Goal: Complete application form

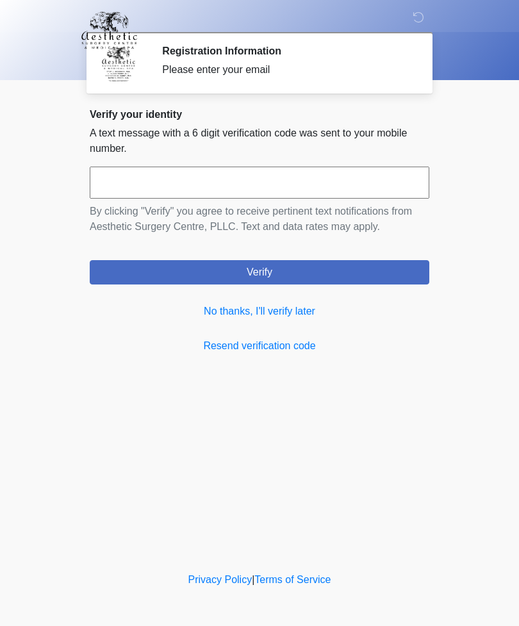
click at [281, 316] on link "No thanks, I'll verify later" at bounding box center [260, 311] width 340 height 15
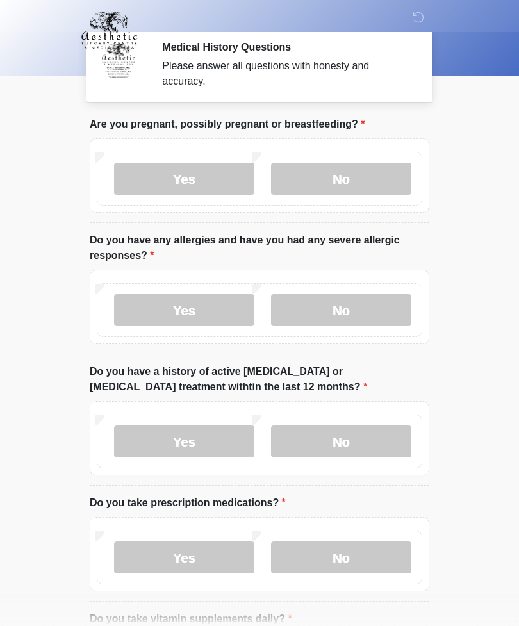
scroll to position [7, 0]
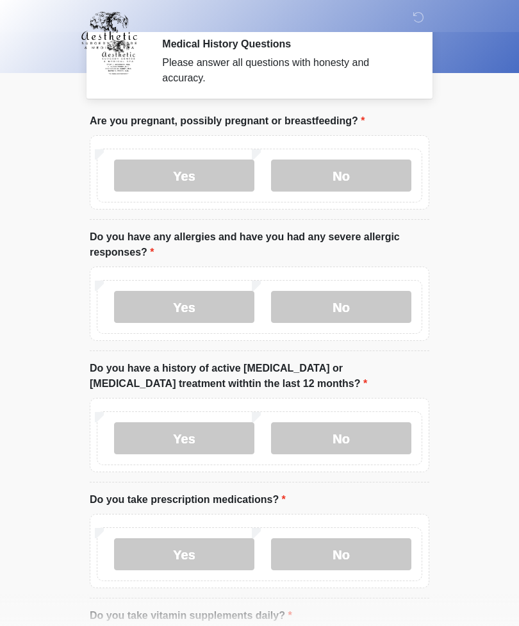
click at [0, 390] on html "‎ ‎ ‎ ‎ Medical History Questions Please answer all questions with honesty and …" at bounding box center [259, 306] width 519 height 626
click at [46, 405] on body "‎ ‎ ‎ ‎ Medical History Questions Please answer all questions with honesty and …" at bounding box center [259, 306] width 519 height 626
click at [348, 174] on label "No" at bounding box center [341, 176] width 140 height 32
click at [354, 306] on label "No" at bounding box center [341, 307] width 140 height 32
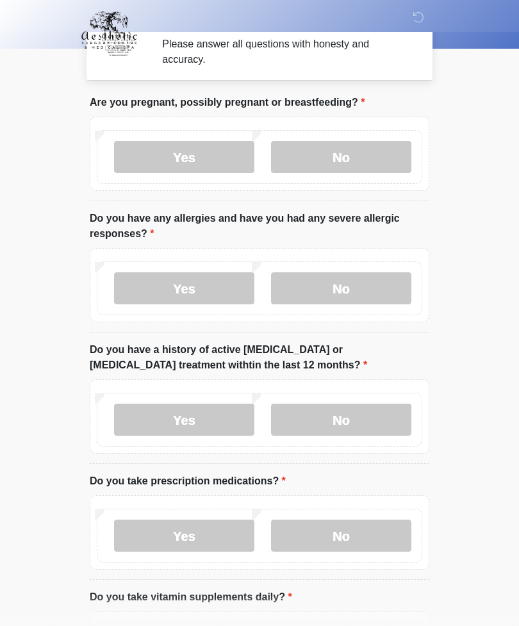
scroll to position [34, 0]
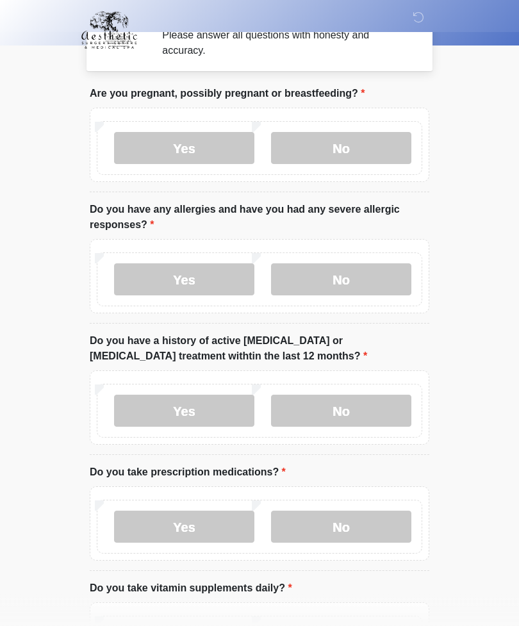
click at [361, 409] on label "No" at bounding box center [341, 411] width 140 height 32
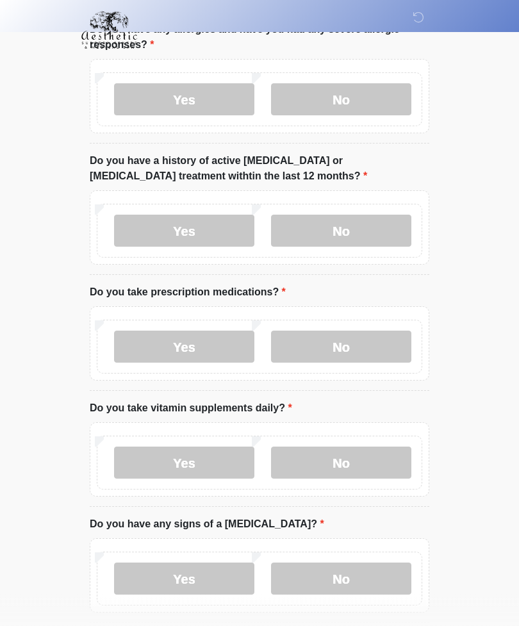
scroll to position [227, 0]
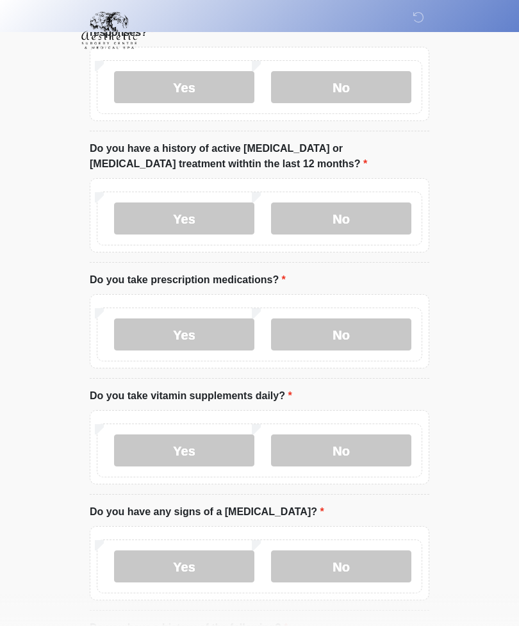
click at [208, 324] on label "Yes" at bounding box center [184, 334] width 140 height 32
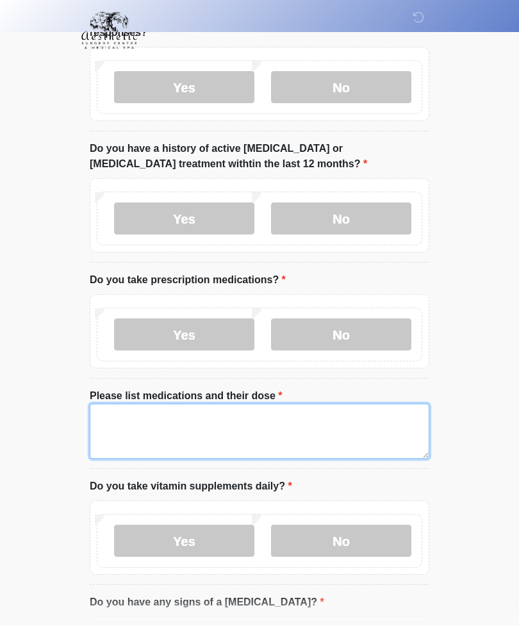
click at [163, 427] on textarea "Please list medications and their dose" at bounding box center [260, 431] width 340 height 55
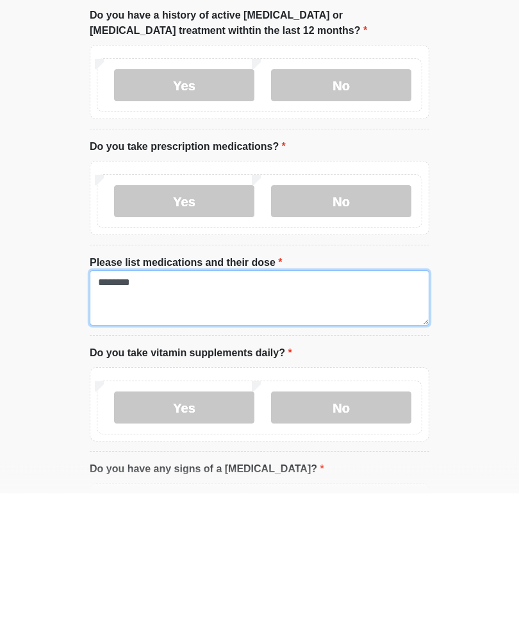
type textarea "********"
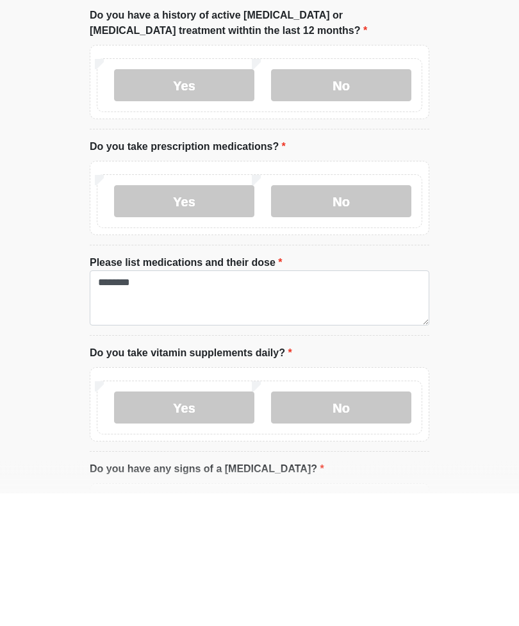
click at [184, 525] on label "Yes" at bounding box center [184, 541] width 140 height 32
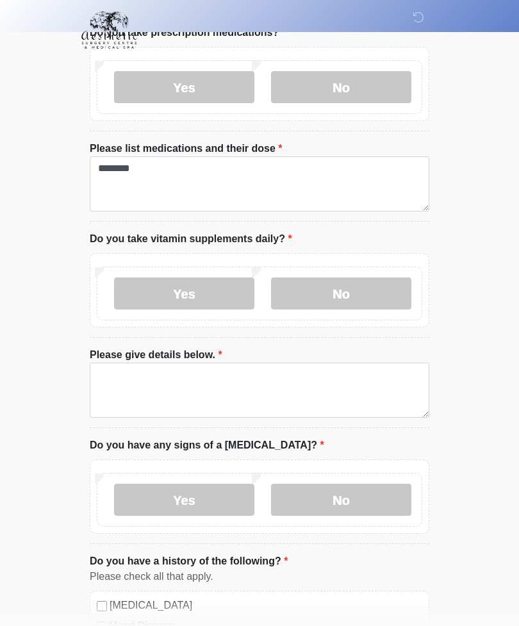
scroll to position [475, 0]
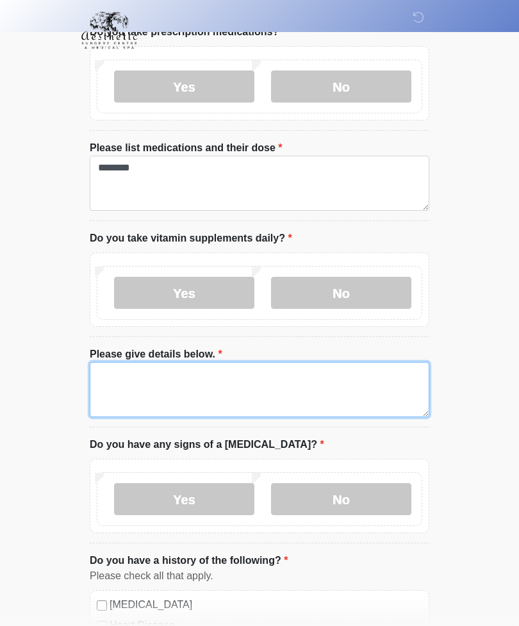
click at [199, 390] on textarea "Please give details below." at bounding box center [260, 389] width 340 height 55
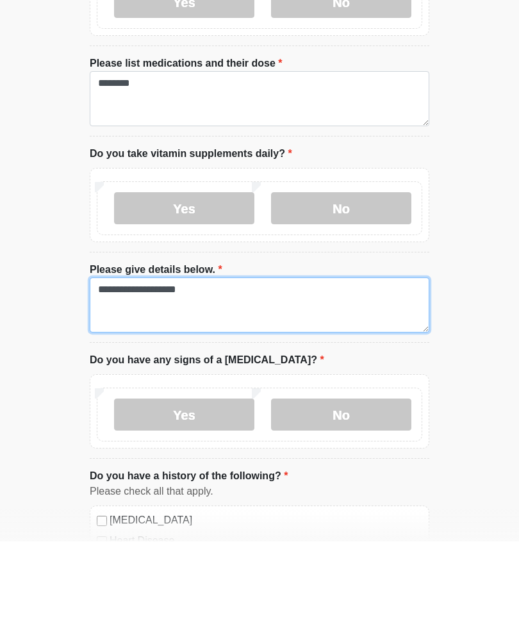
type textarea "**********"
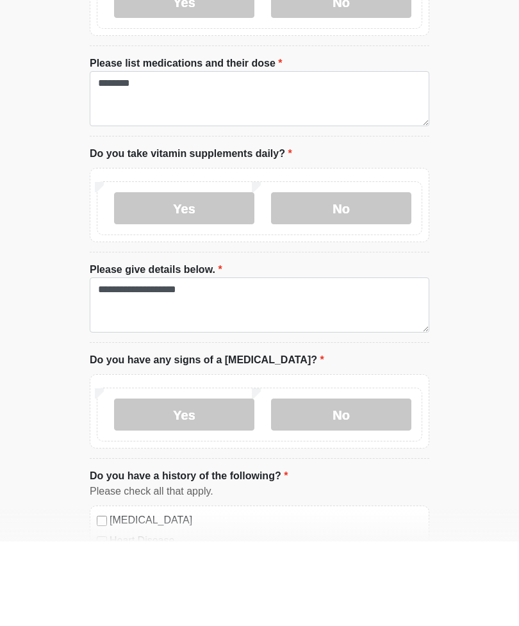
click at [351, 483] on label "No" at bounding box center [341, 499] width 140 height 32
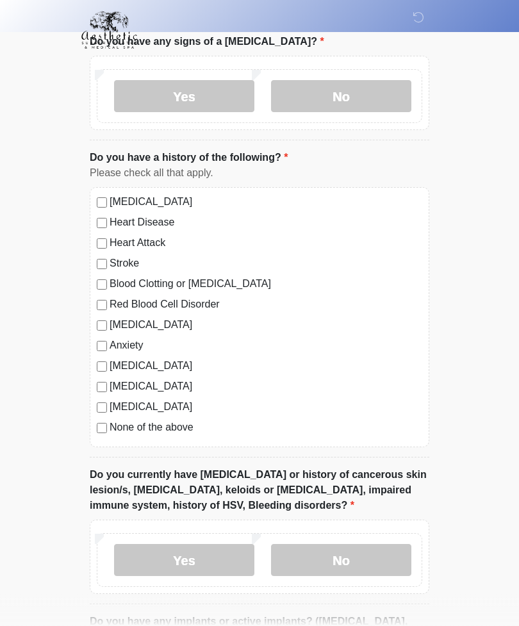
scroll to position [902, 0]
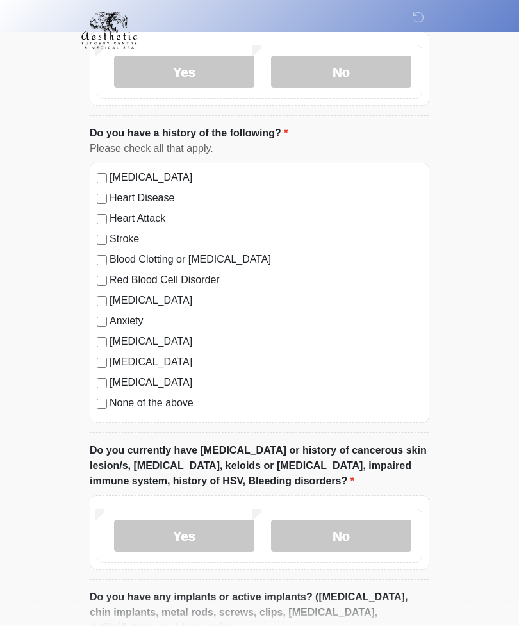
click at [351, 540] on label "No" at bounding box center [341, 536] width 140 height 32
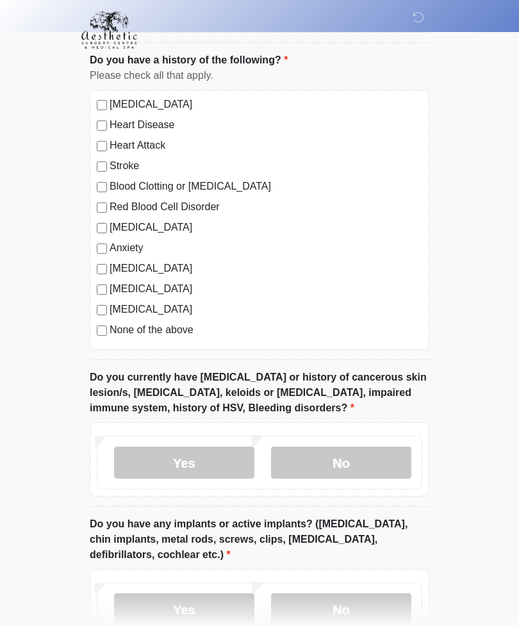
scroll to position [1004, 0]
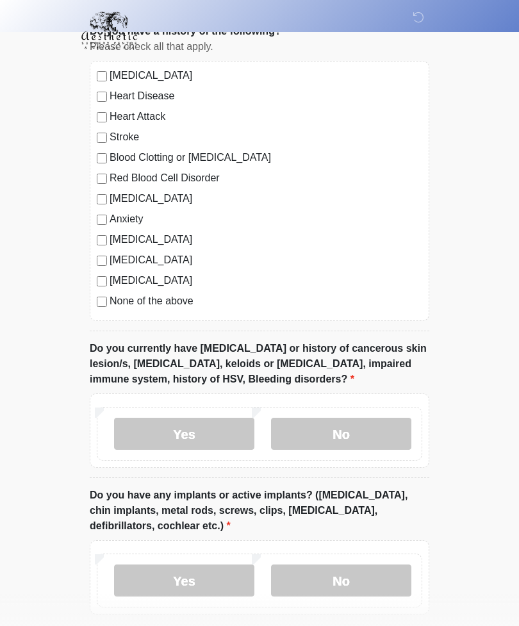
click at [371, 583] on label "No" at bounding box center [341, 580] width 140 height 32
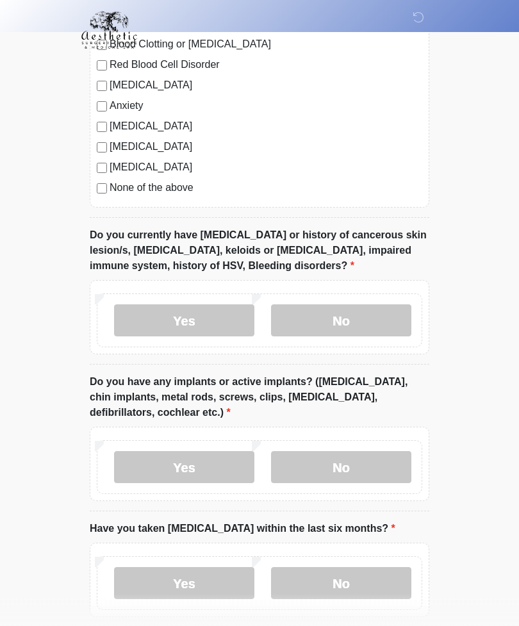
scroll to position [1123, 0]
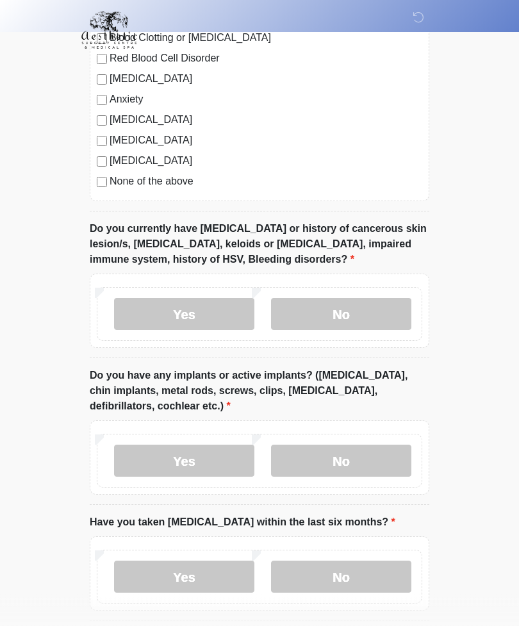
click at [370, 572] on label "No" at bounding box center [341, 577] width 140 height 32
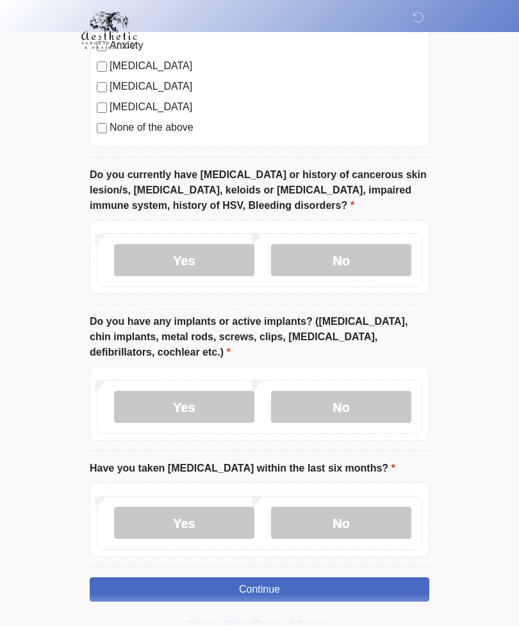
click at [318, 591] on button "Continue" at bounding box center [260, 589] width 340 height 24
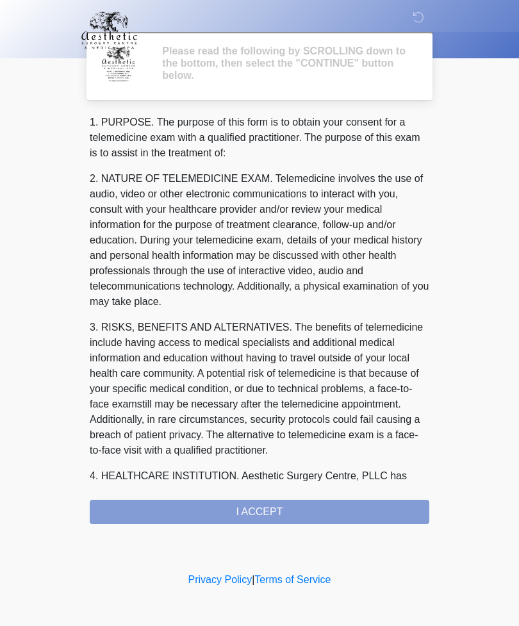
scroll to position [0, 0]
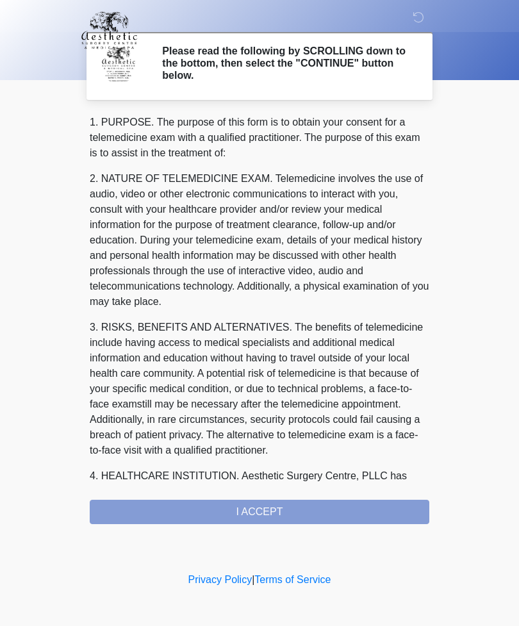
click at [279, 509] on div "1. PURPOSE. The purpose of this form is to obtain your consent for a telemedici…" at bounding box center [260, 319] width 340 height 409
click at [297, 513] on div "1. PURPOSE. The purpose of this form is to obtain your consent for a telemedici…" at bounding box center [260, 319] width 340 height 409
click at [516, 441] on body "‎ ‎ ‎ ‎ Please read the following by SCROLLING down to the bottom, then select …" at bounding box center [259, 313] width 519 height 626
click at [294, 512] on div "1. PURPOSE. The purpose of this form is to obtain your consent for a telemedici…" at bounding box center [260, 319] width 340 height 409
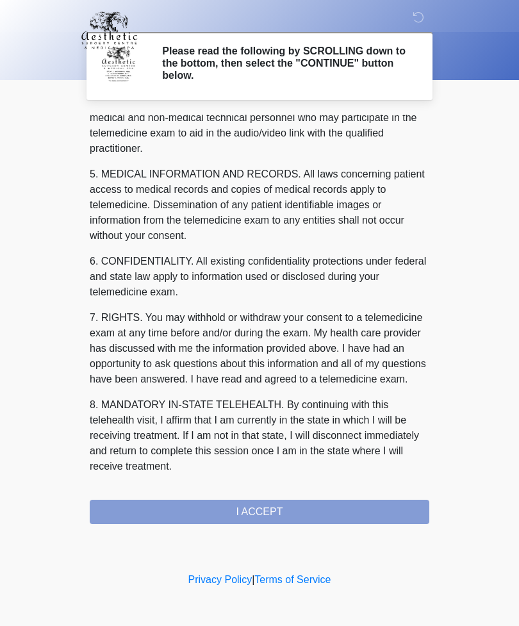
scroll to position [389, 0]
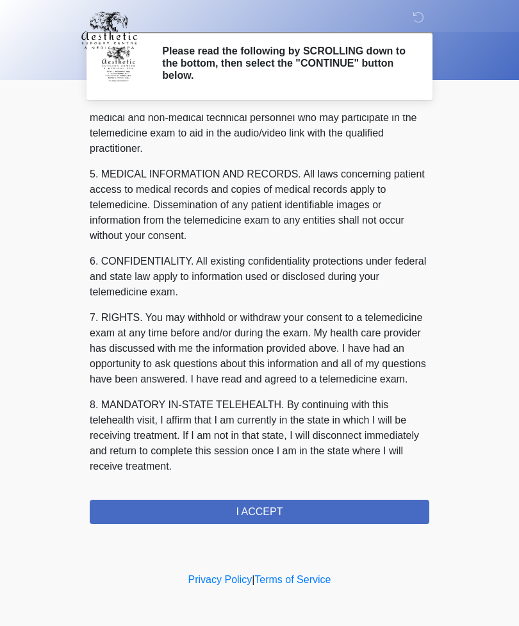
click at [179, 518] on button "I ACCEPT" at bounding box center [260, 512] width 340 height 24
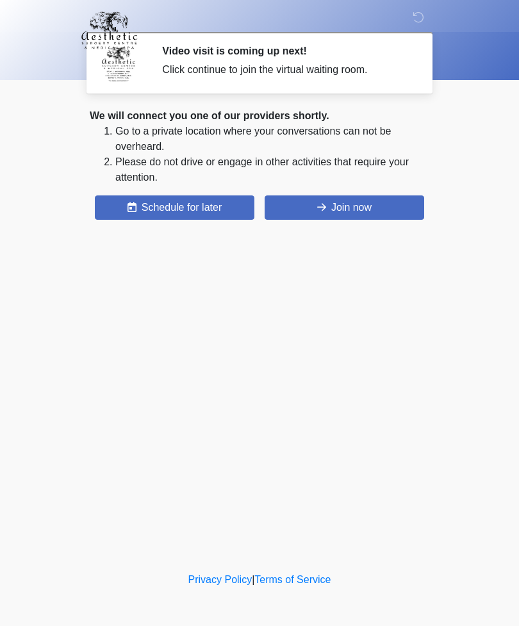
click at [345, 211] on button "Join now" at bounding box center [345, 207] width 160 height 24
